Goal: Check status: Check status

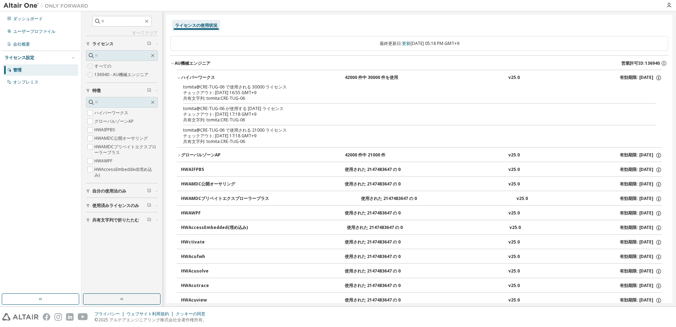
click at [320, 29] on div "ライセンスの使用状況" at bounding box center [419, 25] width 498 height 13
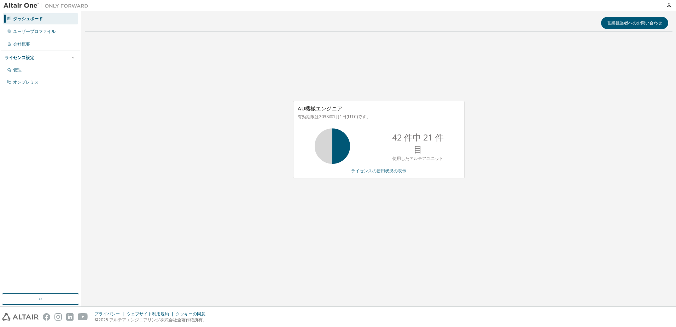
click at [383, 173] on link "ライセンスの使用状況の表示" at bounding box center [378, 170] width 55 height 6
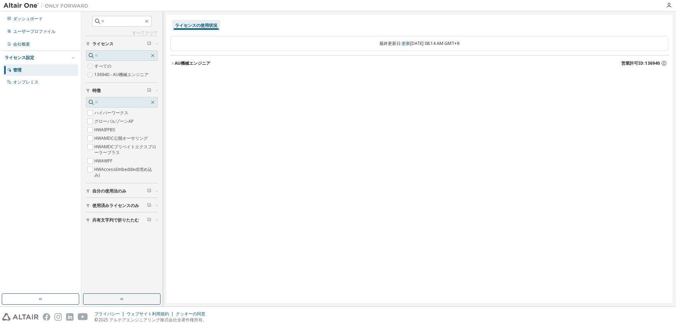
click at [192, 65] on font "AU機械エンジニア" at bounding box center [193, 63] width 36 height 6
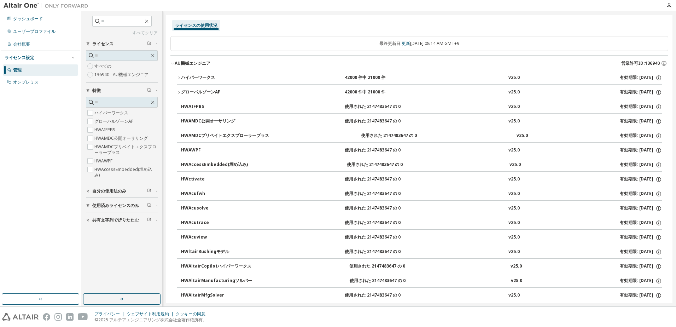
click at [192, 88] on button "グローバルゾーンAP 42000 件中 21000 件 v25.0 有効期限: 2038-01-01" at bounding box center [419, 92] width 485 height 16
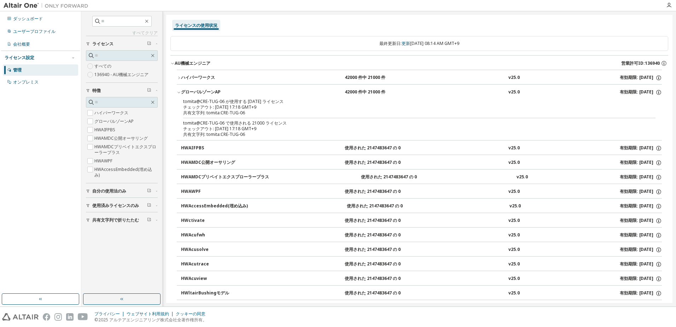
click at [192, 89] on div "グローバルゾーンAP" at bounding box center [213, 92] width 64 height 6
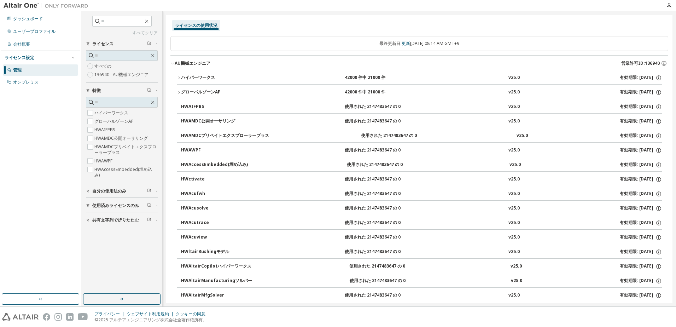
click at [108, 206] on span "使用済みライセンスのみ" at bounding box center [115, 205] width 47 height 6
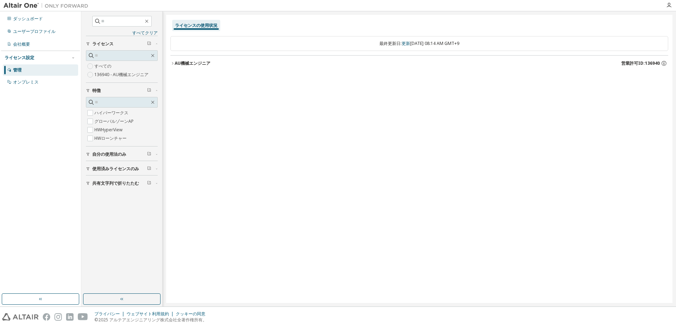
click at [191, 64] on font "AU機械エンジニア" at bounding box center [193, 63] width 36 height 6
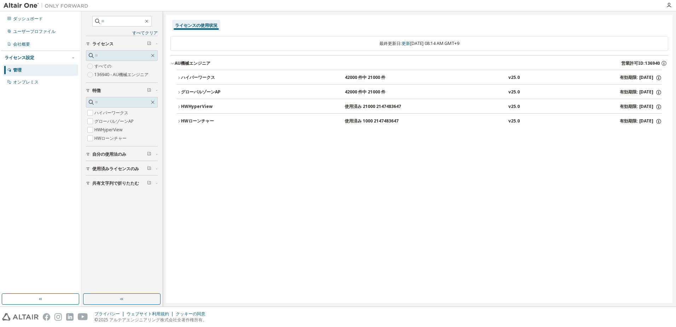
click at [190, 93] on div "グローバルゾーンAP" at bounding box center [213, 92] width 64 height 6
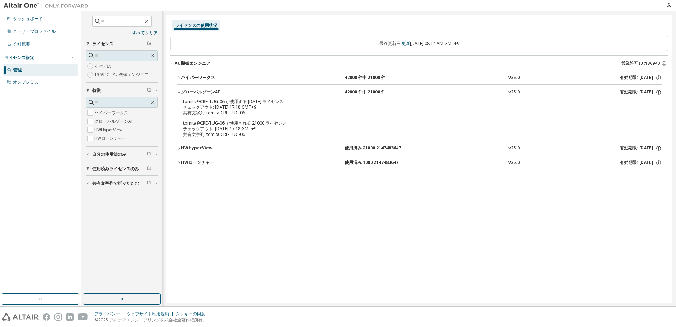
click at [190, 93] on div "グローバルゾーンAP" at bounding box center [213, 92] width 64 height 6
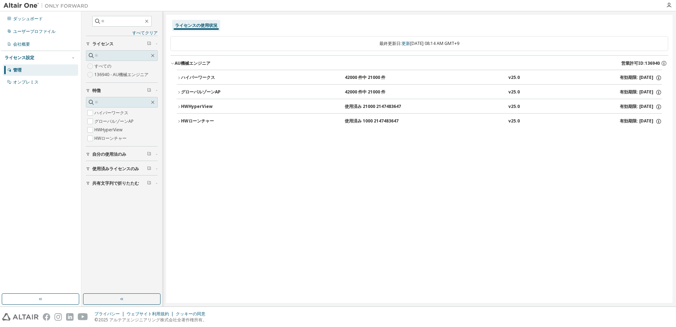
click at [187, 78] on div "ハイパーワークス" at bounding box center [213, 78] width 64 height 6
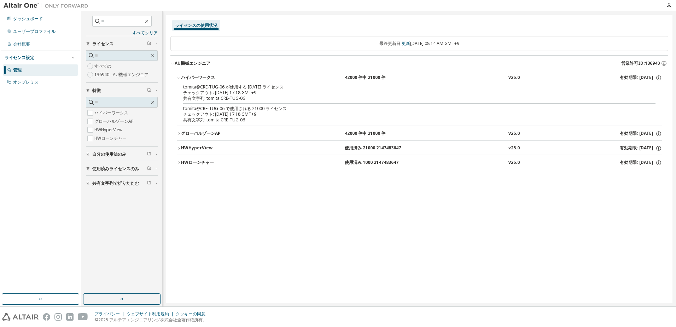
click at [187, 78] on div "ハイパーワークス" at bounding box center [213, 78] width 64 height 6
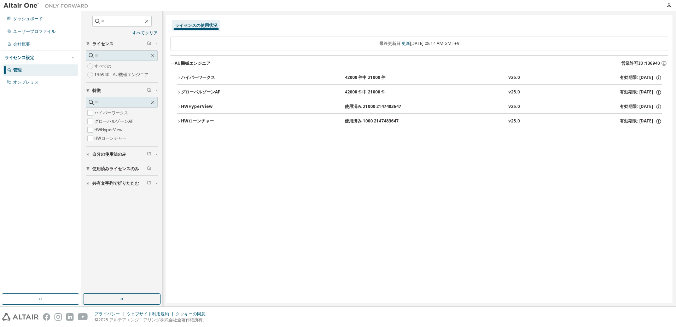
click at [335, 223] on div "ライセンスの使用状況 最終更新日: 更新 水 2025-09-10 08:14 AM GMT+9 AU機械エンジニア 営業許可ID:136940 ハイパーワー…" at bounding box center [419, 159] width 506 height 288
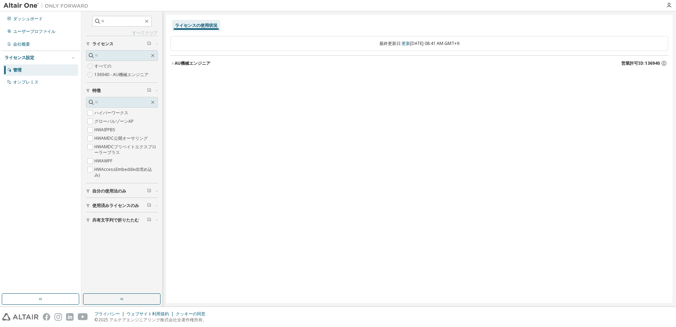
drag, startPoint x: 188, startPoint y: 66, endPoint x: 195, endPoint y: 76, distance: 12.4
click at [188, 66] on font "AU機械エンジニア" at bounding box center [193, 63] width 36 height 6
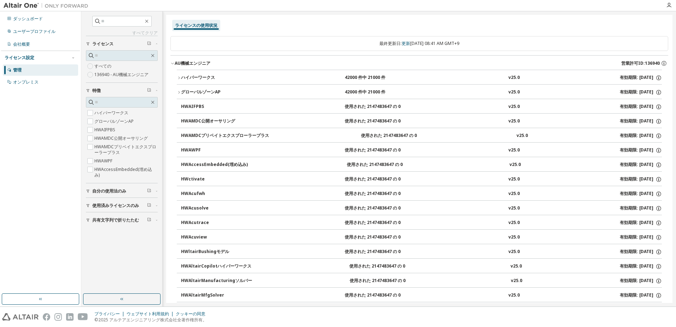
click at [199, 92] on div "グローバルゾーンAP" at bounding box center [213, 92] width 64 height 6
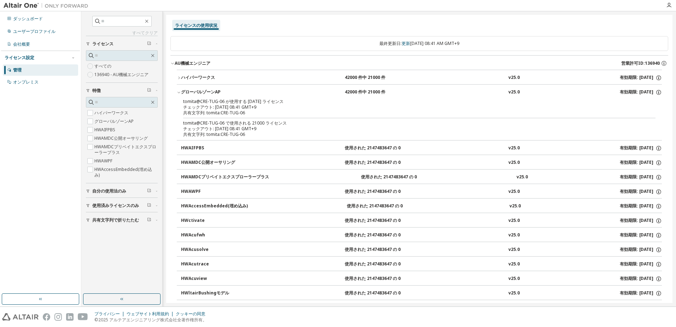
click at [197, 75] on div "ハイパーワークス" at bounding box center [213, 78] width 64 height 6
